Goal: Check status

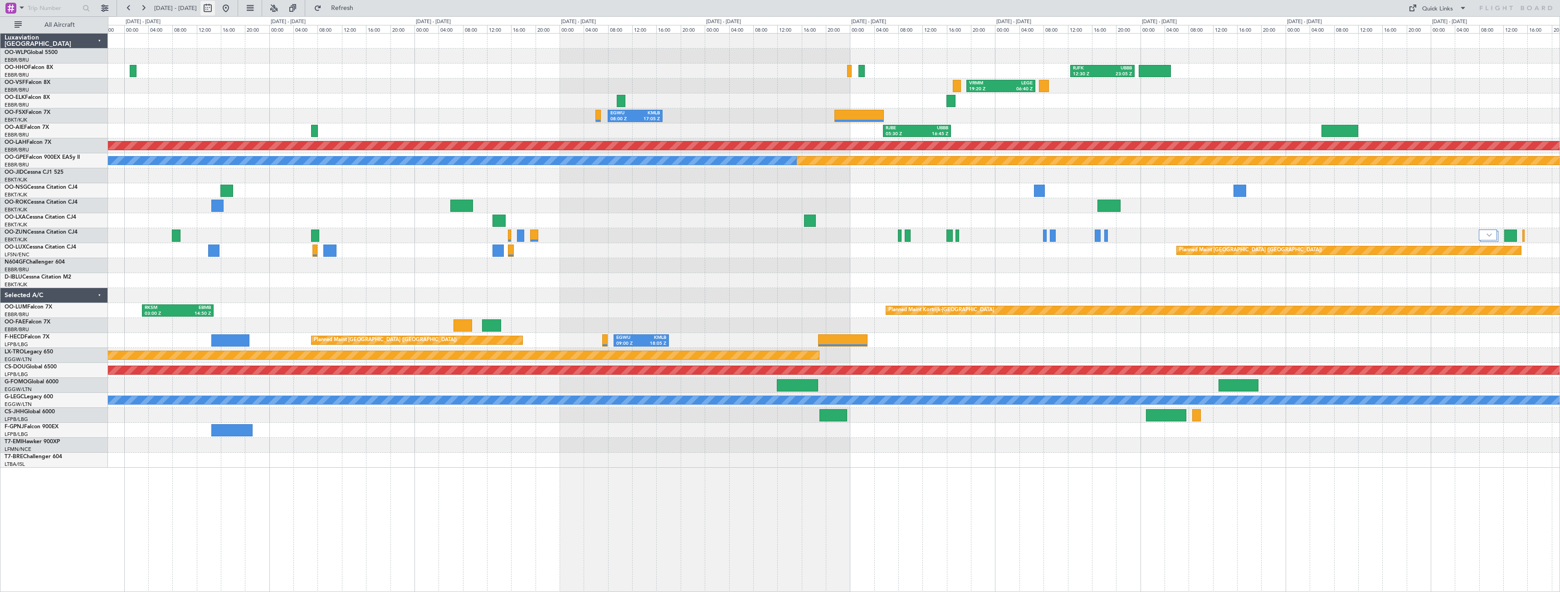
click at [215, 11] on button at bounding box center [207, 8] width 15 height 15
select select "10"
select select "2025"
click at [129, 29] on button "Previous month" at bounding box center [131, 27] width 10 height 15
select select "9"
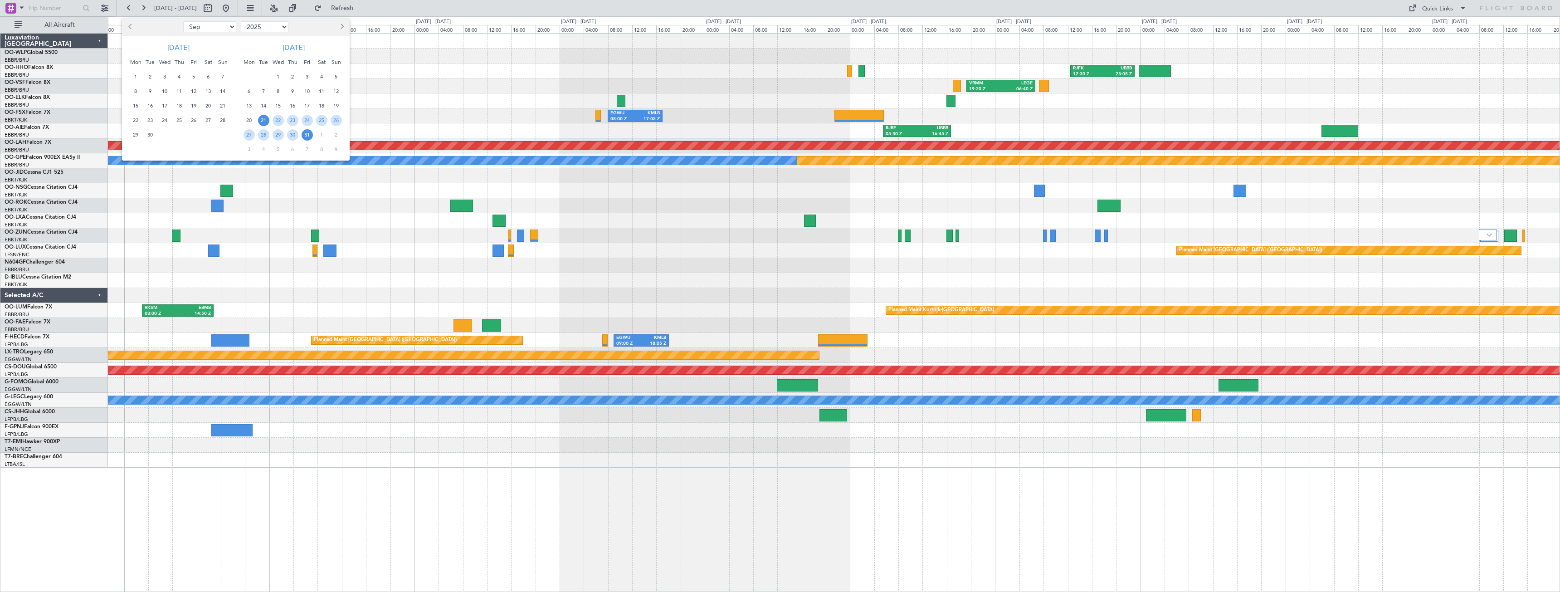
click at [245, 10] on div at bounding box center [780, 296] width 1560 height 592
click at [233, 10] on button at bounding box center [226, 8] width 15 height 15
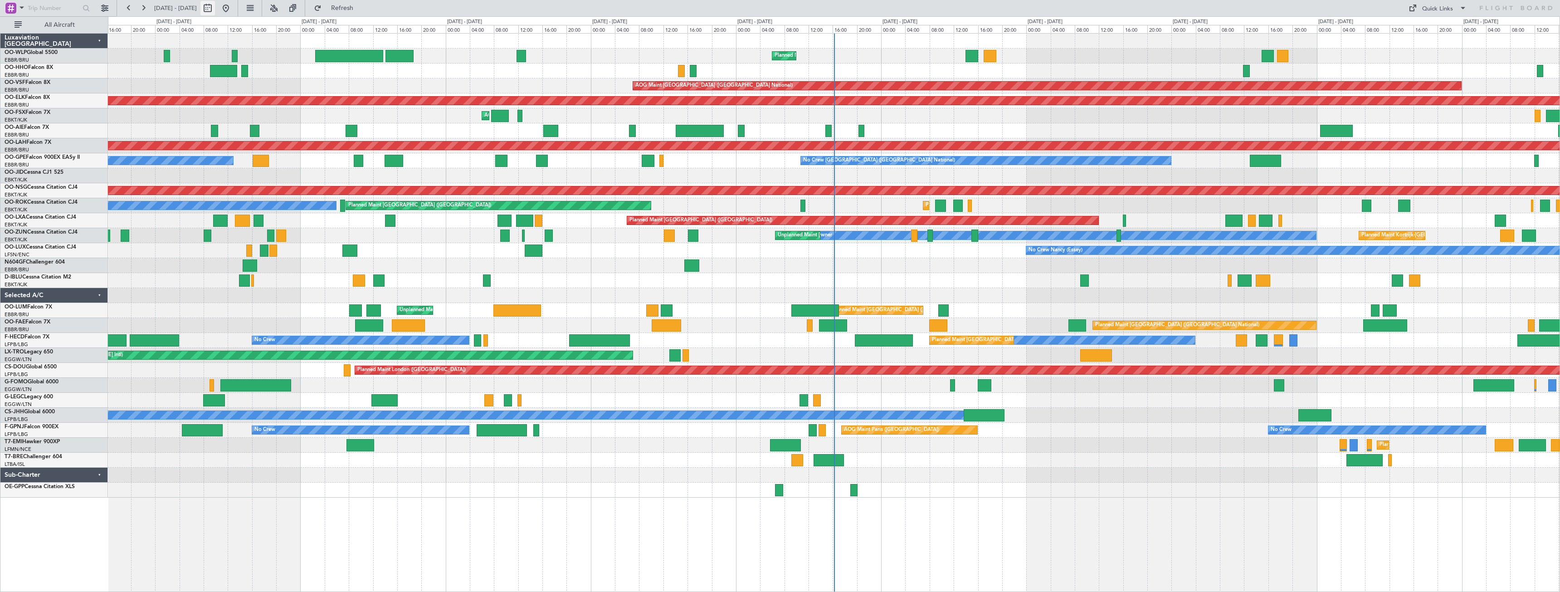
click at [215, 8] on button at bounding box center [207, 8] width 15 height 15
select select "9"
select select "2025"
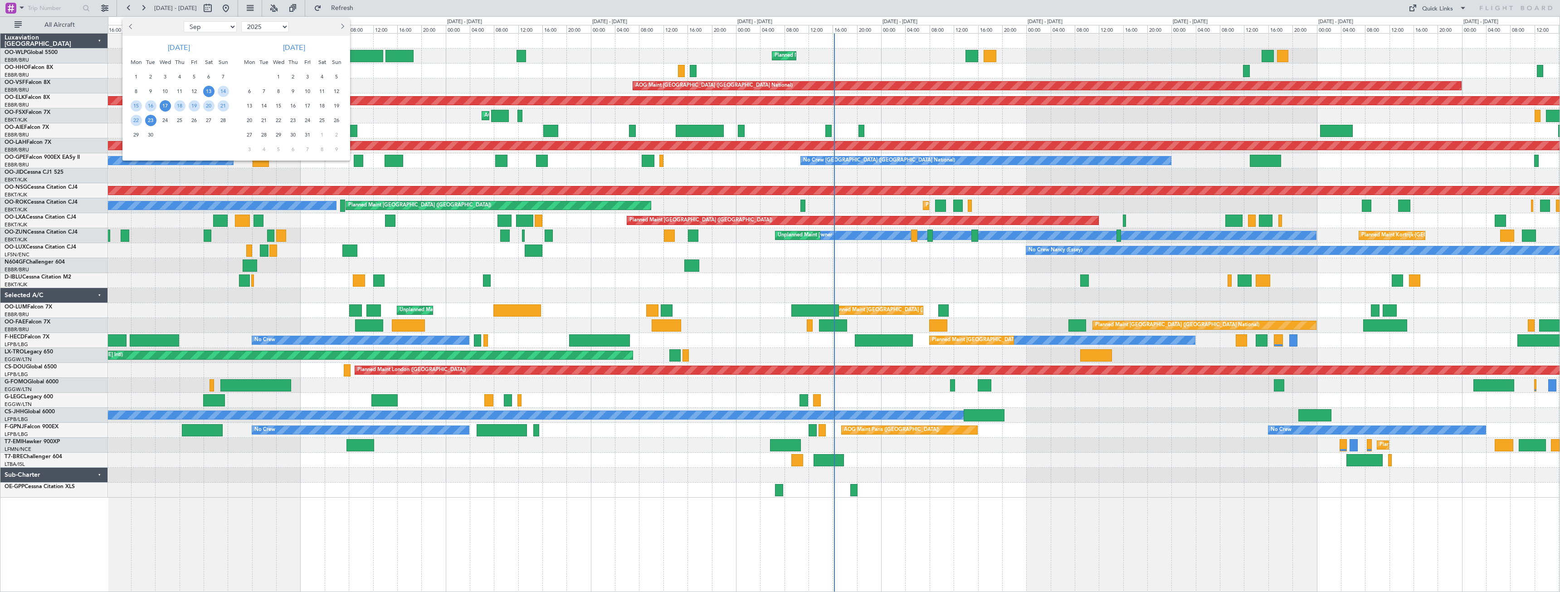
click at [162, 107] on span "17" at bounding box center [165, 105] width 11 height 11
click at [278, 75] on span "1" at bounding box center [278, 76] width 11 height 11
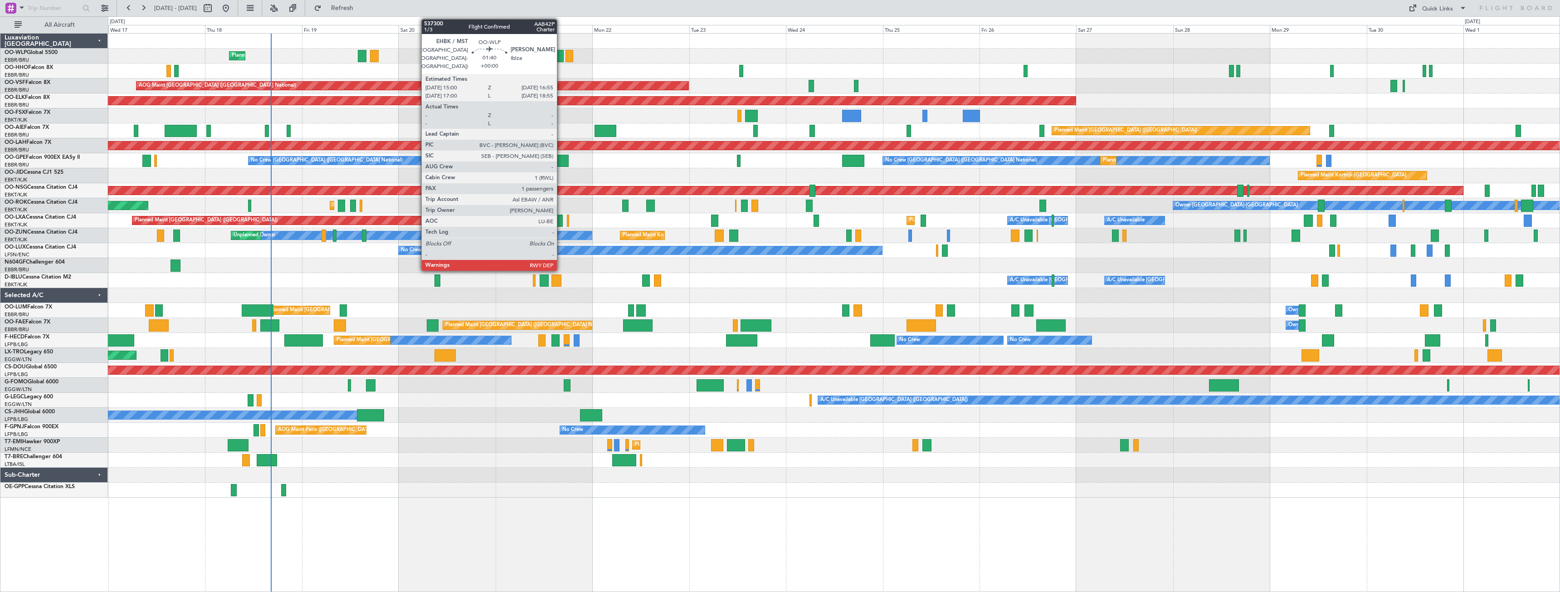
click at [561, 55] on div at bounding box center [560, 56] width 8 height 12
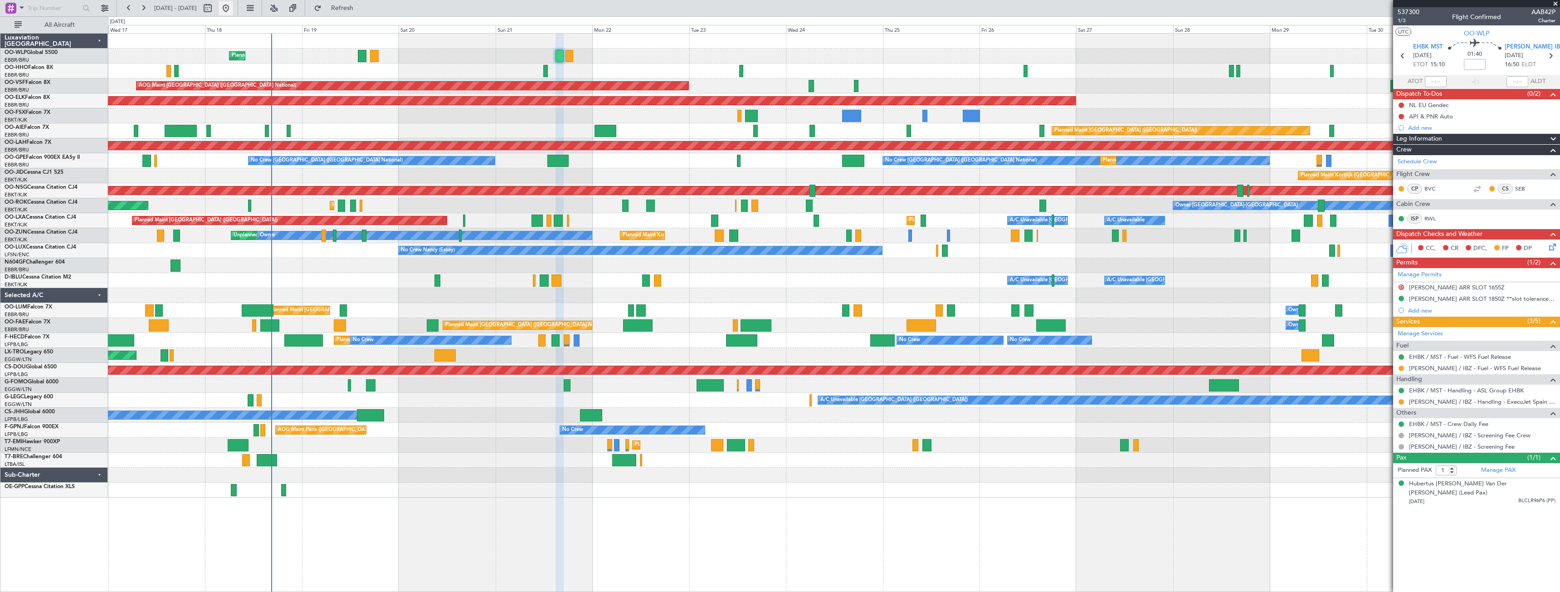
click at [233, 9] on button at bounding box center [226, 8] width 15 height 15
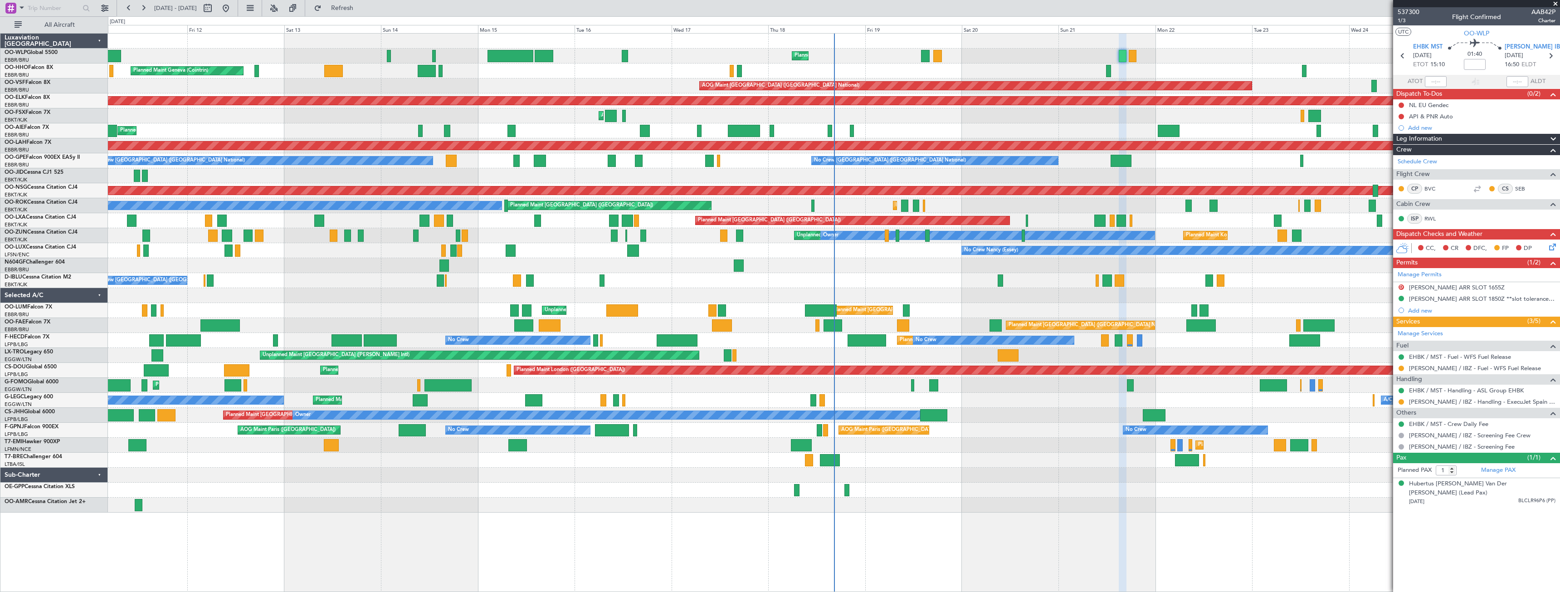
click at [1555, 5] on span at bounding box center [1555, 4] width 9 height 8
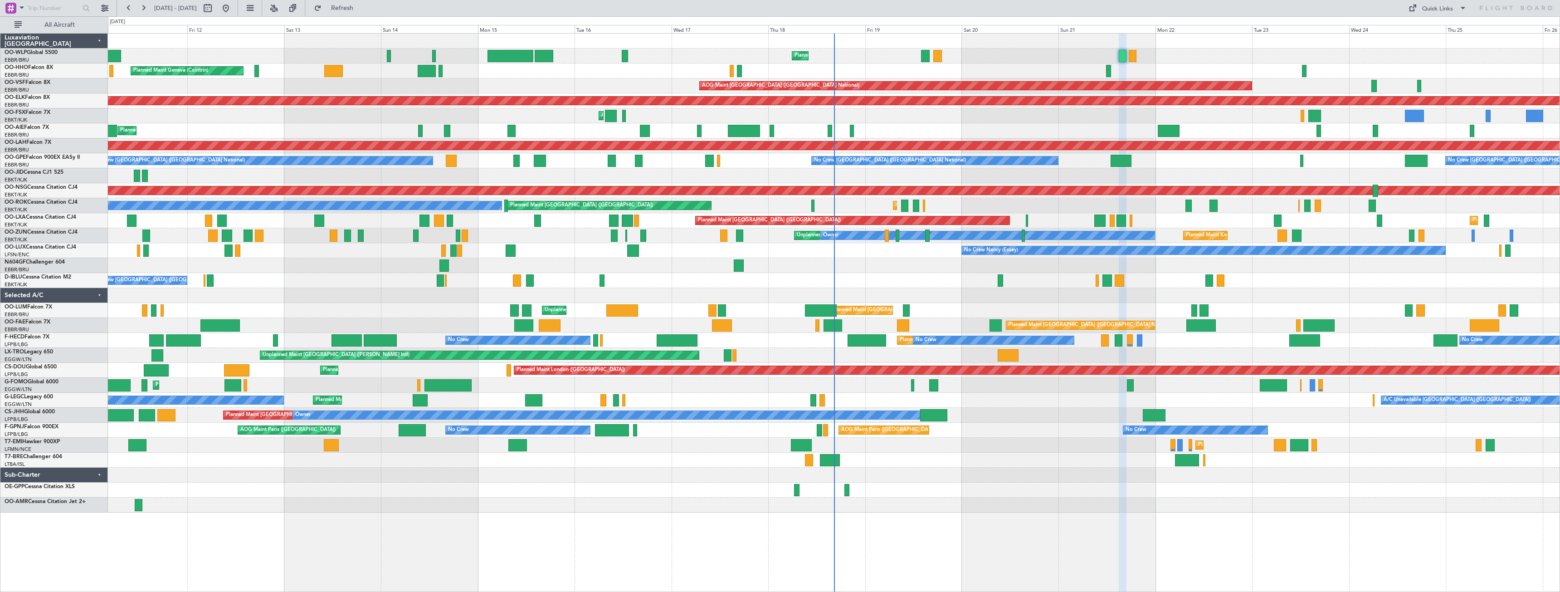
type input "0"
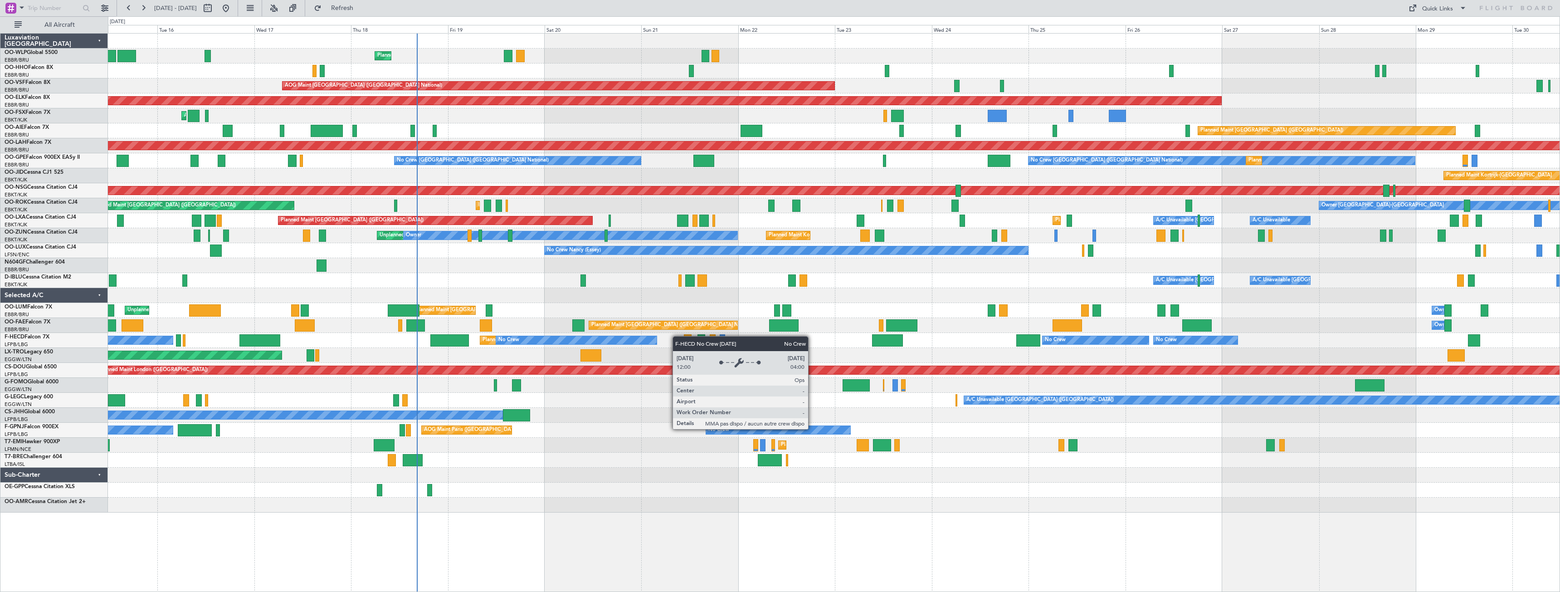
click at [632, 341] on div "Planned Maint Liege Planned Maint Geneva ([GEOGRAPHIC_DATA]) AOG Maint [GEOGRAP…" at bounding box center [834, 273] width 1452 height 479
